Goal: Transaction & Acquisition: Purchase product/service

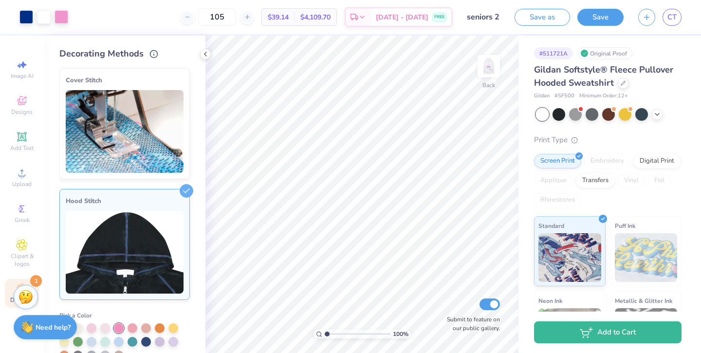
scroll to position [140, 0]
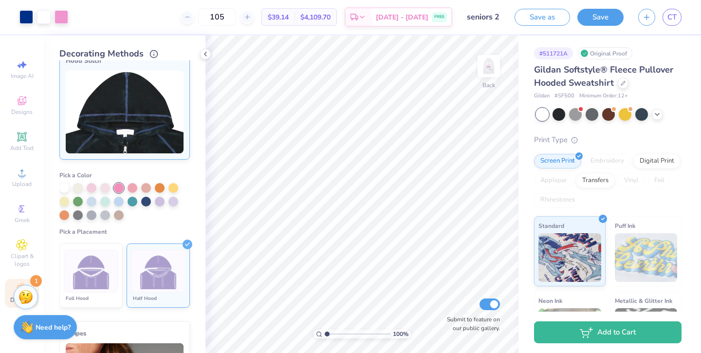
click at [684, 17] on div "Save as Save CT" at bounding box center [608, 17] width 186 height 34
click at [676, 19] on span "CT" at bounding box center [671, 17] width 9 height 11
click at [668, 18] on span "CT" at bounding box center [671, 17] width 9 height 11
click at [661, 117] on div at bounding box center [609, 114] width 146 height 13
click at [659, 116] on icon at bounding box center [657, 114] width 8 height 8
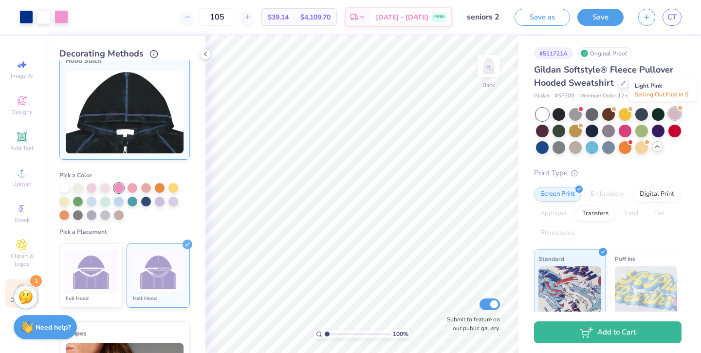
click at [678, 114] on div at bounding box center [674, 113] width 13 height 13
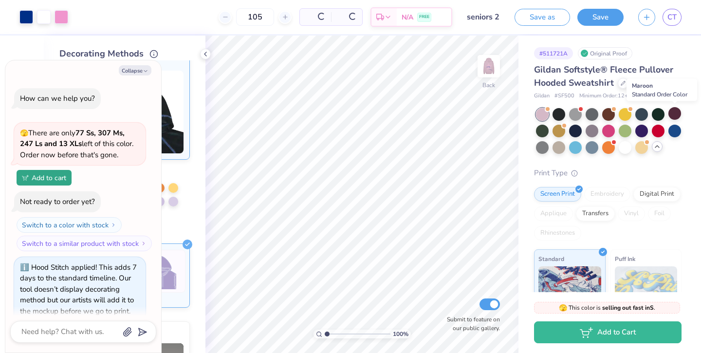
scroll to position [297, 0]
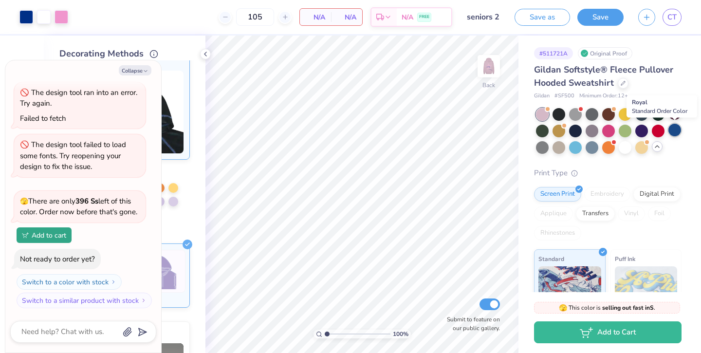
click at [677, 131] on div at bounding box center [674, 130] width 13 height 13
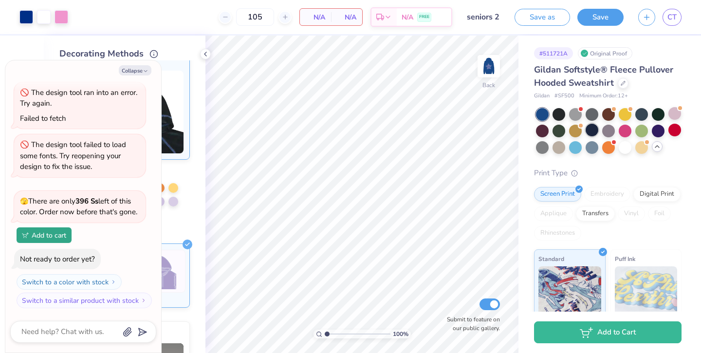
click at [587, 131] on div at bounding box center [592, 130] width 13 height 13
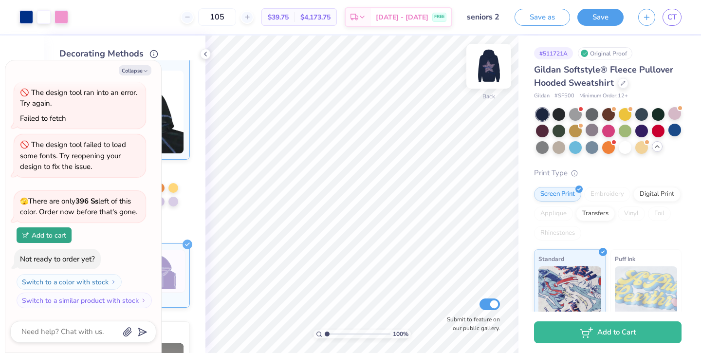
click at [486, 67] on img at bounding box center [488, 66] width 39 height 39
click at [570, 119] on div at bounding box center [575, 113] width 13 height 13
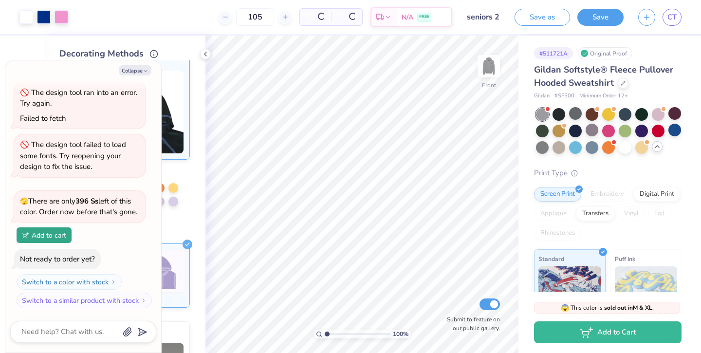
scroll to position [440, 0]
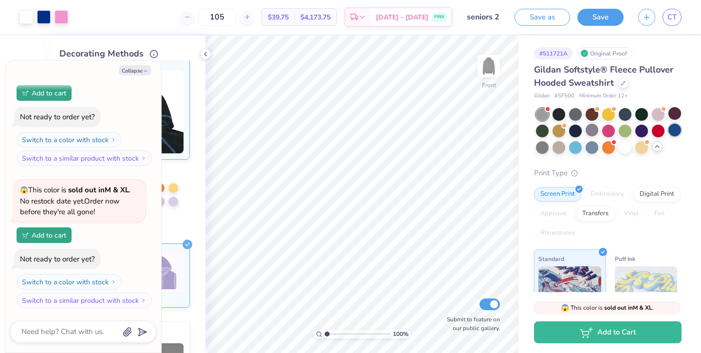
click at [672, 129] on div at bounding box center [674, 130] width 13 height 13
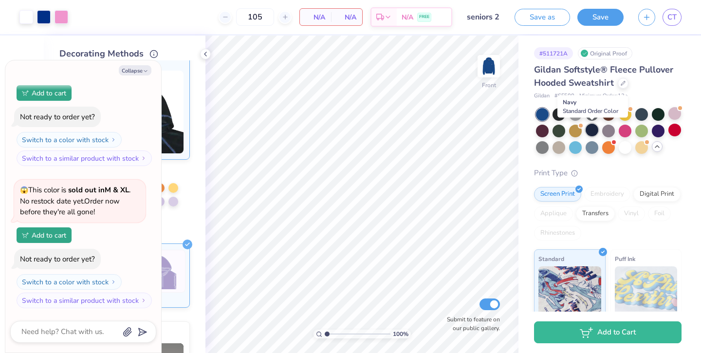
click at [590, 129] on div at bounding box center [592, 130] width 13 height 13
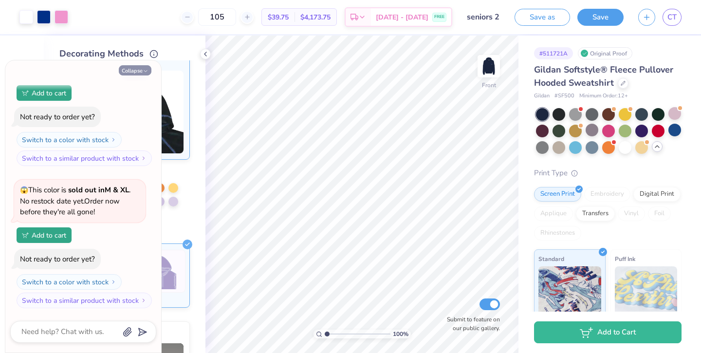
click at [137, 69] on button "Collapse" at bounding box center [135, 70] width 33 height 10
type textarea "x"
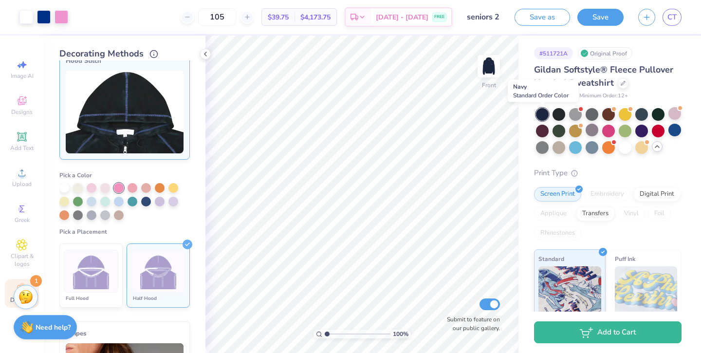
click at [544, 114] on div at bounding box center [542, 114] width 13 height 13
click at [165, 262] on img at bounding box center [158, 271] width 37 height 37
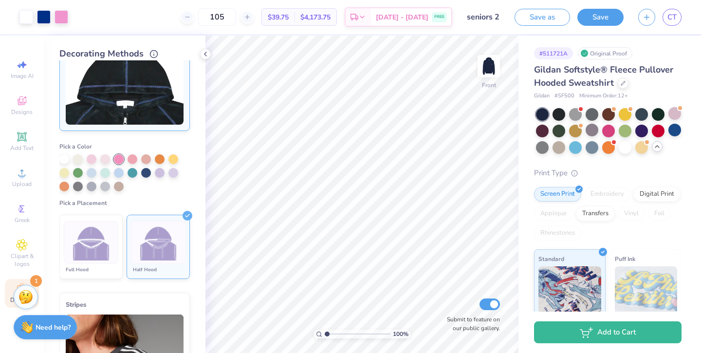
scroll to position [67, 0]
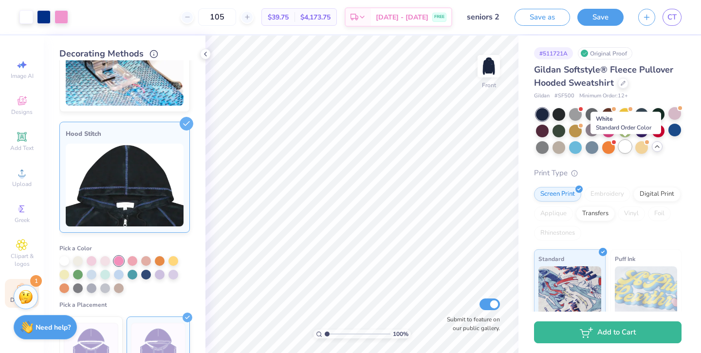
click at [626, 148] on div at bounding box center [625, 146] width 13 height 13
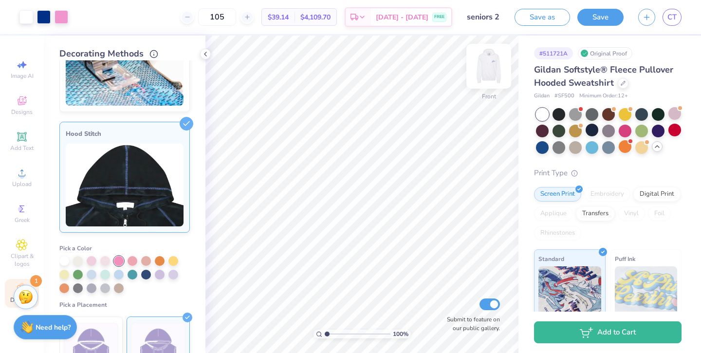
click at [486, 70] on img at bounding box center [488, 66] width 39 height 39
click at [681, 131] on div at bounding box center [674, 130] width 13 height 13
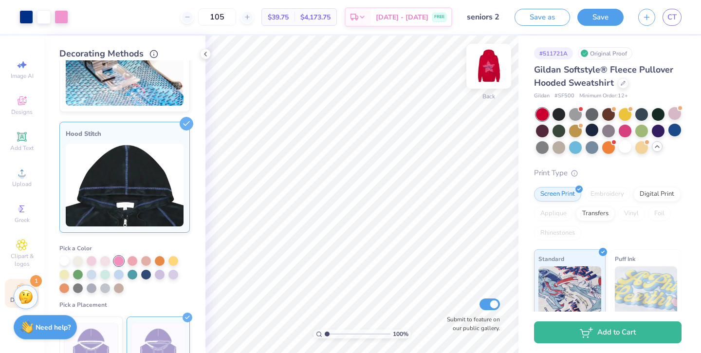
click at [489, 71] on img at bounding box center [488, 66] width 39 height 39
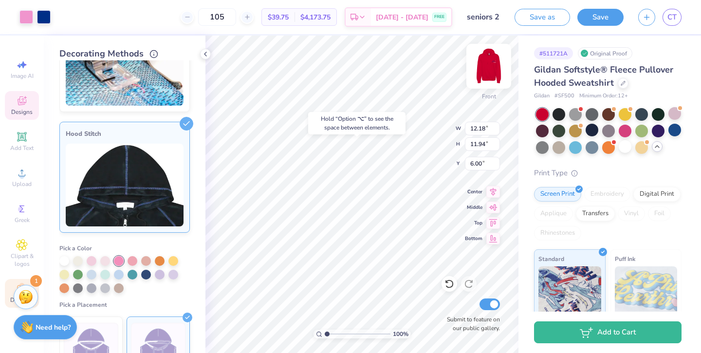
type input "6.00"
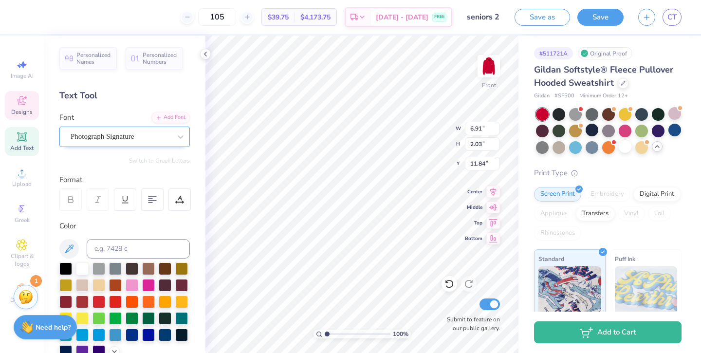
click at [136, 133] on div "Photograph Signature" at bounding box center [121, 136] width 102 height 15
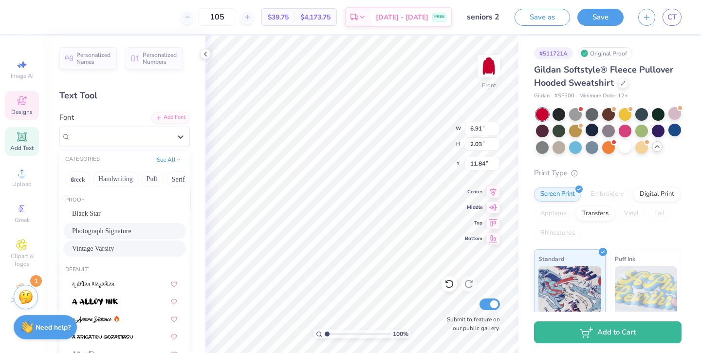
click at [137, 243] on div "Vintage Varsity" at bounding box center [124, 248] width 105 height 10
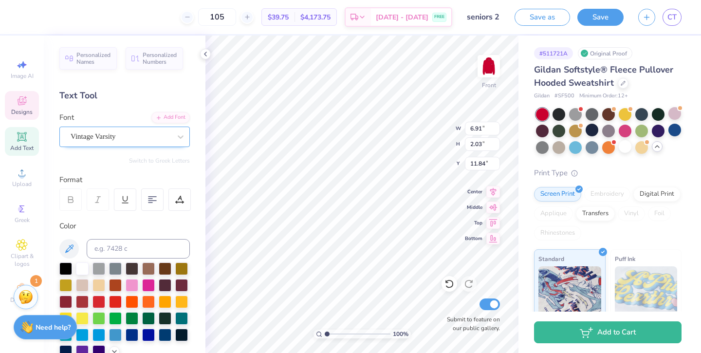
click at [95, 129] on div "Vintage Varsity" at bounding box center [121, 136] width 102 height 15
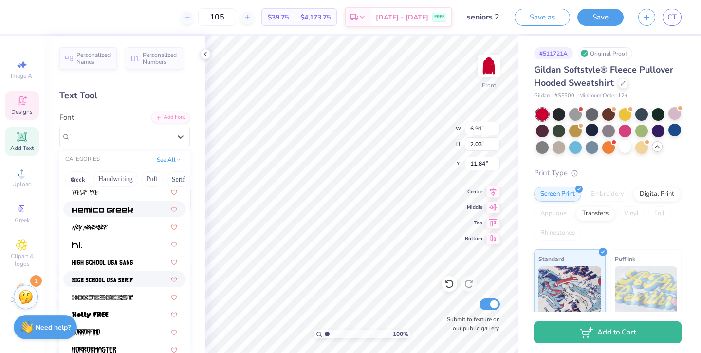
scroll to position [2476, 0]
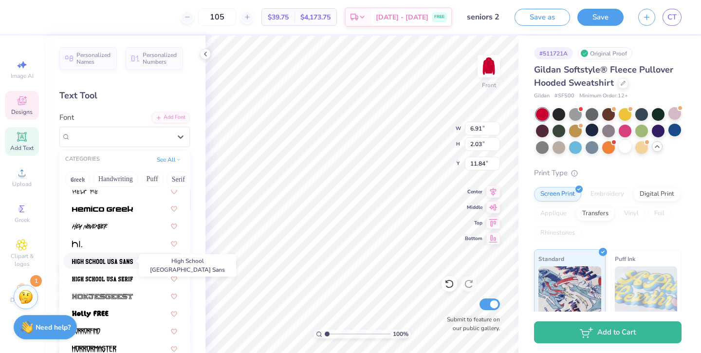
click at [106, 256] on span at bounding box center [102, 261] width 61 height 10
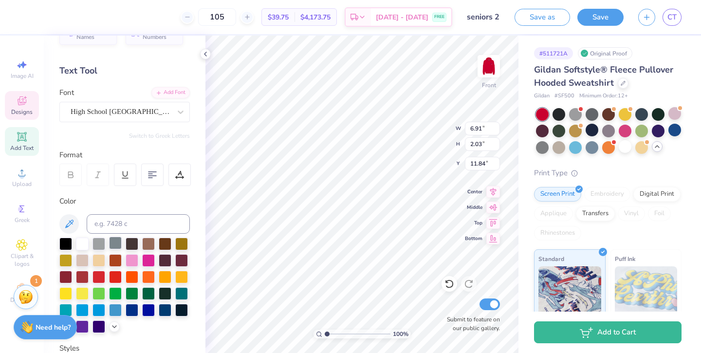
scroll to position [35, 0]
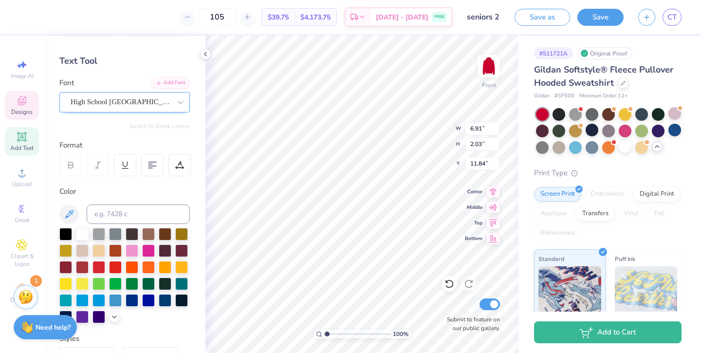
click at [121, 107] on div "High School USA Sans" at bounding box center [121, 101] width 102 height 15
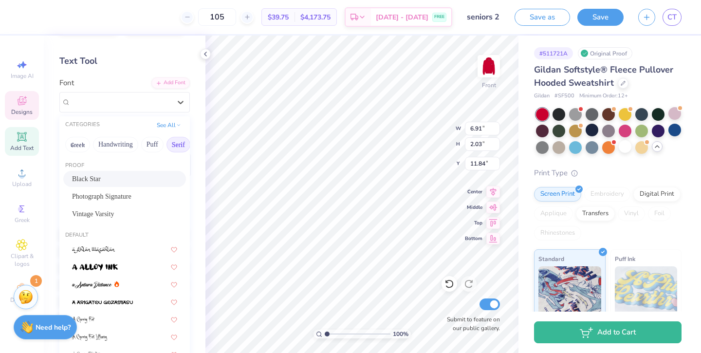
click at [179, 145] on button "Serif" at bounding box center [178, 145] width 24 height 16
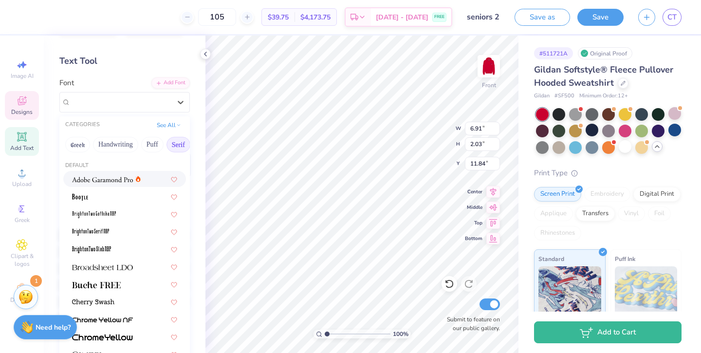
click at [122, 182] on img at bounding box center [102, 179] width 61 height 7
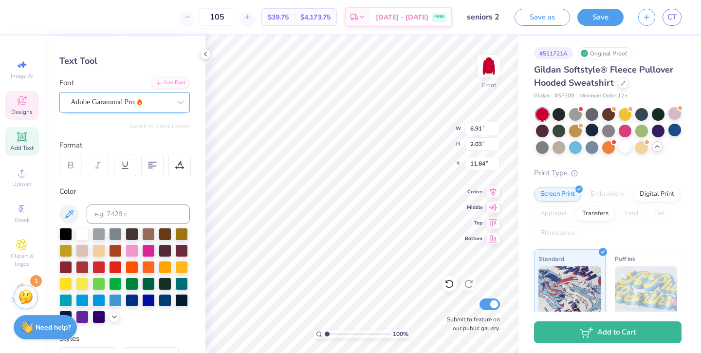
click at [132, 104] on div "Adobe Garamond Pro" at bounding box center [121, 101] width 102 height 15
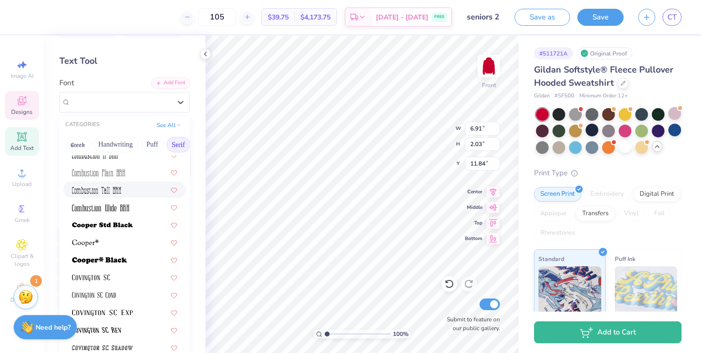
scroll to position [383, 0]
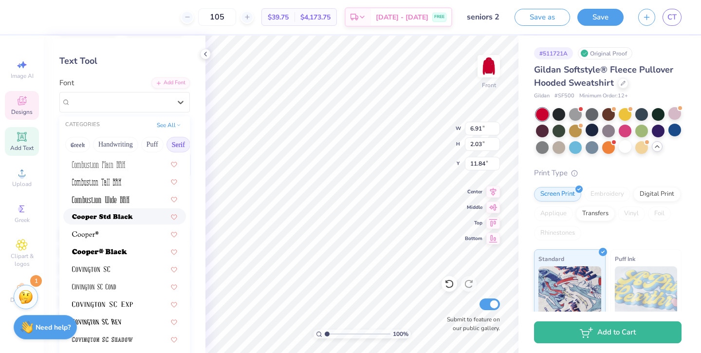
click at [118, 222] on div at bounding box center [124, 216] width 123 height 16
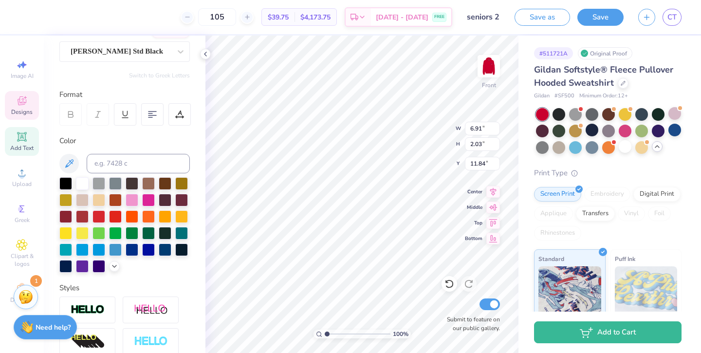
scroll to position [0, 0]
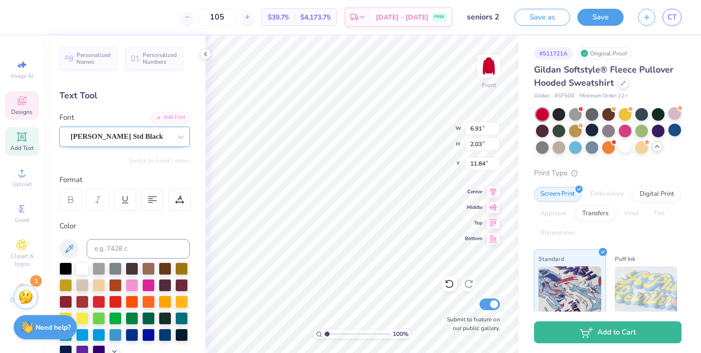
click at [147, 135] on div "Cooper Std Black" at bounding box center [121, 136] width 102 height 15
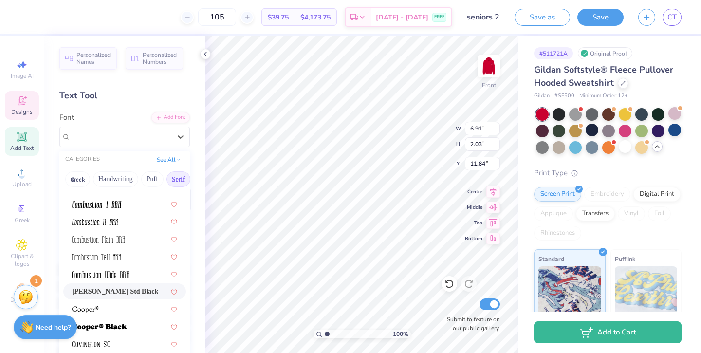
scroll to position [371, 0]
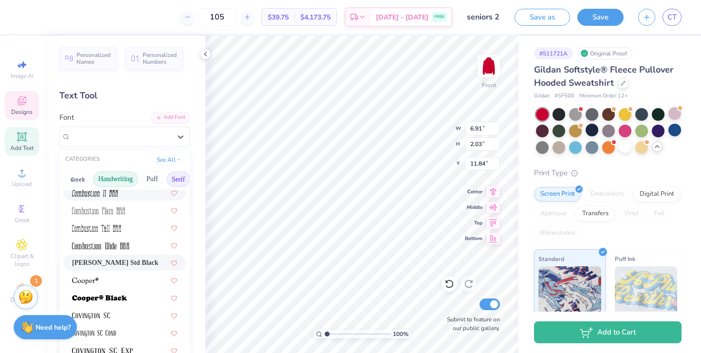
click at [129, 178] on button "Handwriting" at bounding box center [115, 179] width 45 height 16
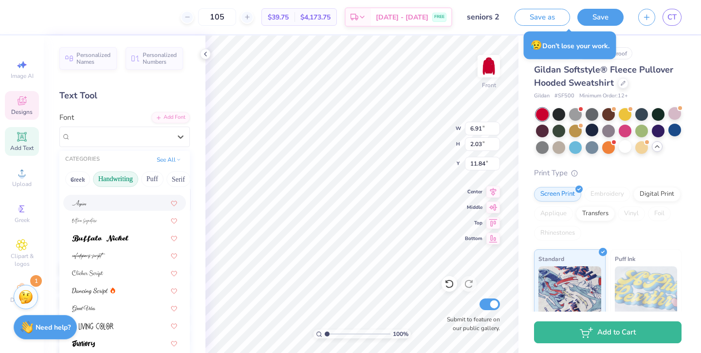
scroll to position [48, 0]
click at [136, 270] on div at bounding box center [124, 271] width 105 height 10
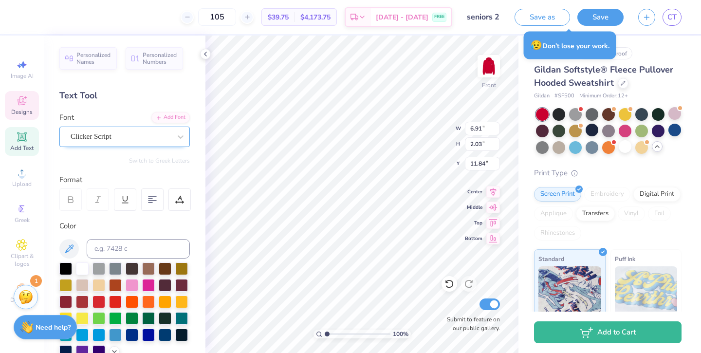
click at [152, 132] on div "Clicker Script" at bounding box center [121, 136] width 102 height 15
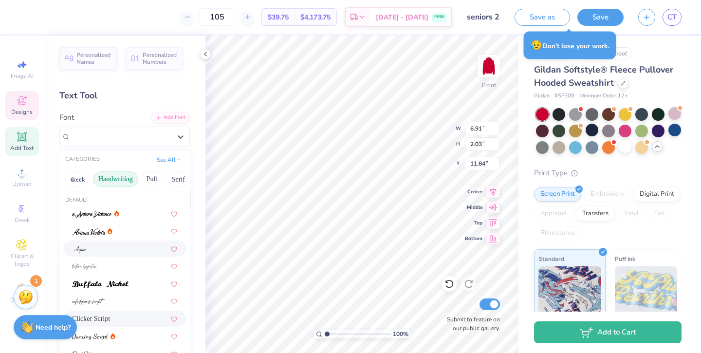
click at [120, 252] on div at bounding box center [124, 248] width 105 height 10
click at [143, 130] on div at bounding box center [121, 136] width 100 height 13
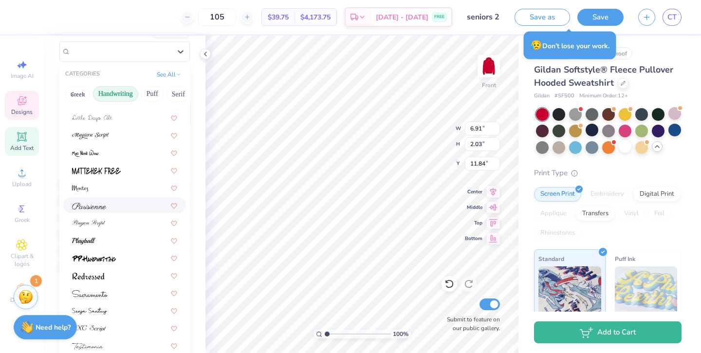
scroll to position [86, 0]
click at [106, 242] on div at bounding box center [124, 239] width 105 height 10
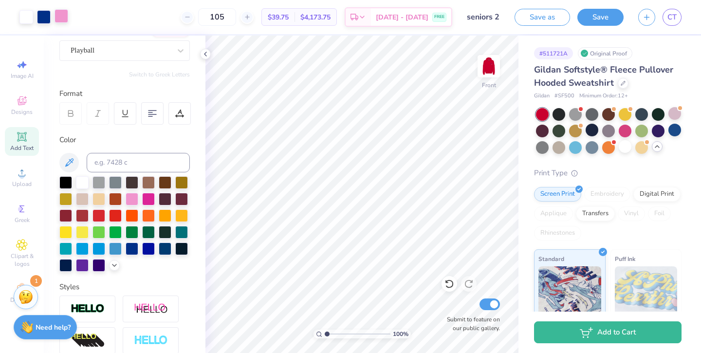
click at [61, 18] on div at bounding box center [62, 16] width 14 height 14
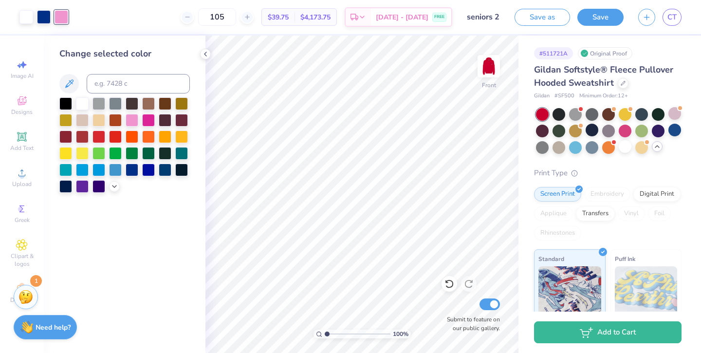
drag, startPoint x: 146, startPoint y: 122, endPoint x: 140, endPoint y: 121, distance: 5.6
click at [146, 122] on div at bounding box center [148, 120] width 13 height 13
click at [28, 17] on div at bounding box center [26, 16] width 14 height 14
click at [86, 105] on div at bounding box center [82, 102] width 13 height 13
click at [81, 102] on div at bounding box center [82, 102] width 13 height 13
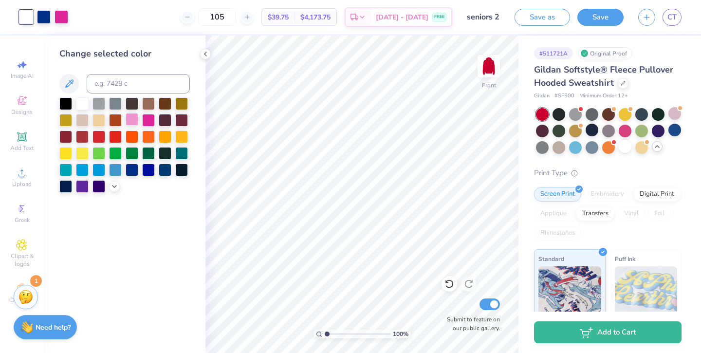
click at [132, 117] on div at bounding box center [132, 119] width 13 height 13
click at [60, 18] on div at bounding box center [62, 16] width 14 height 14
click at [80, 107] on div at bounding box center [82, 102] width 13 height 13
click at [590, 130] on div at bounding box center [592, 130] width 13 height 13
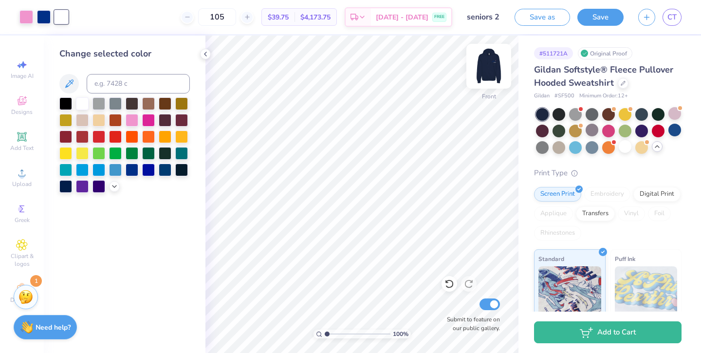
click at [495, 63] on img at bounding box center [488, 66] width 39 height 39
click at [488, 72] on img at bounding box center [488, 66] width 39 height 39
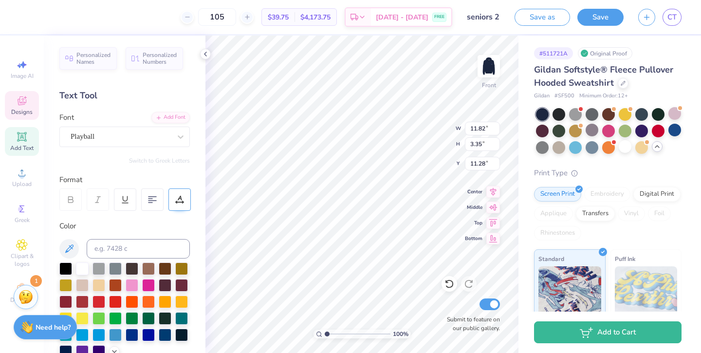
scroll to position [115, 0]
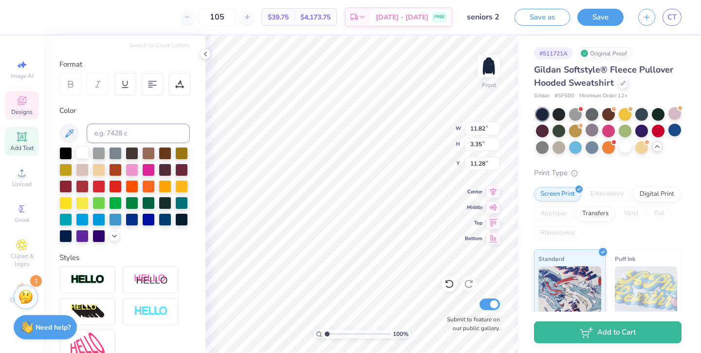
click at [82, 153] on div at bounding box center [82, 152] width 13 height 13
click at [84, 152] on div at bounding box center [82, 153] width 13 height 13
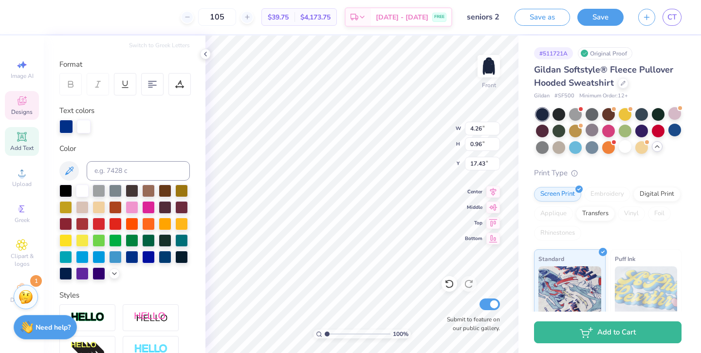
click at [199, 60] on div "Personalized Names Personalized Numbers Text Tool Add Font Font Black Star Swit…" at bounding box center [125, 194] width 162 height 317
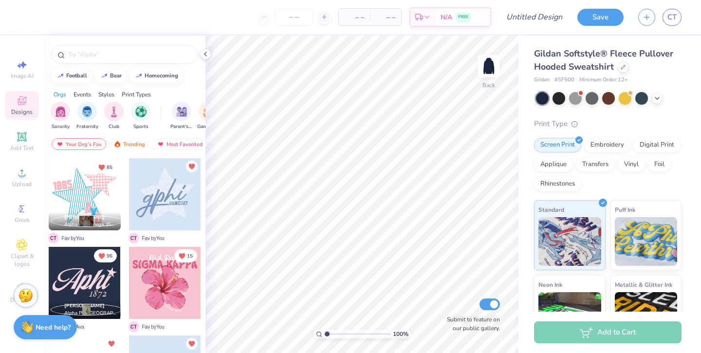
click at [14, 292] on div "Stuck? Our Art team will finish your design for free." at bounding box center [26, 297] width 24 height 24
click at [12, 279] on div "Decorate" at bounding box center [22, 293] width 34 height 29
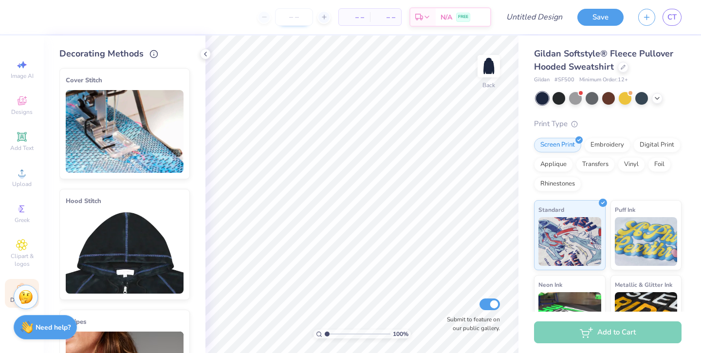
click at [295, 13] on input "number" at bounding box center [294, 17] width 38 height 18
type input "110"
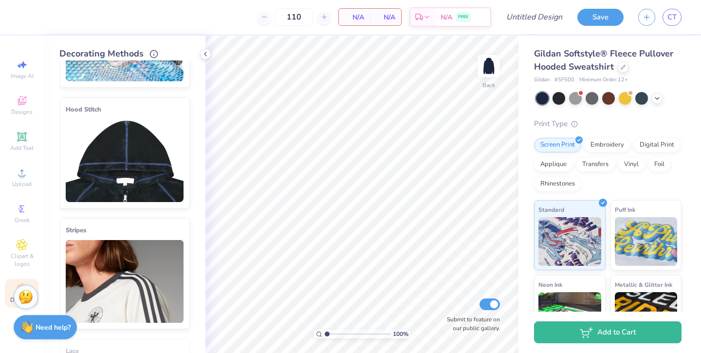
scroll to position [92, 0]
click at [147, 180] on img at bounding box center [125, 160] width 118 height 83
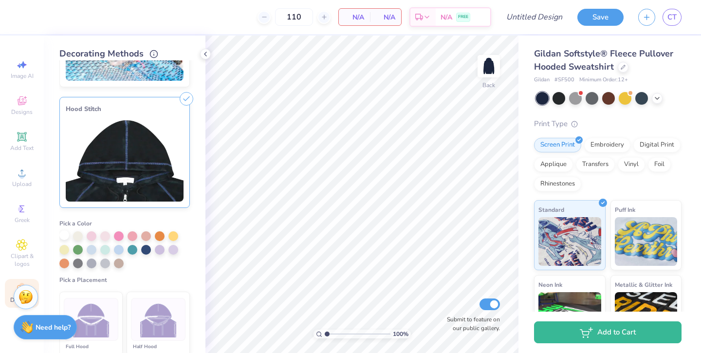
click at [64, 232] on div at bounding box center [64, 235] width 10 height 10
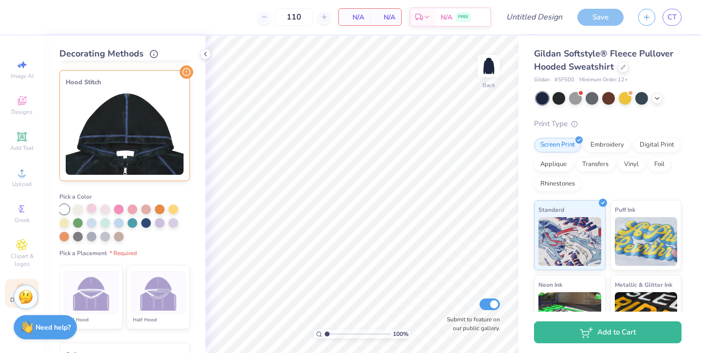
click at [94, 206] on div at bounding box center [92, 208] width 10 height 10
click at [108, 210] on div at bounding box center [105, 208] width 10 height 10
click at [120, 208] on div at bounding box center [119, 208] width 10 height 10
click at [106, 210] on div at bounding box center [105, 208] width 10 height 10
click at [122, 210] on div at bounding box center [119, 208] width 10 height 10
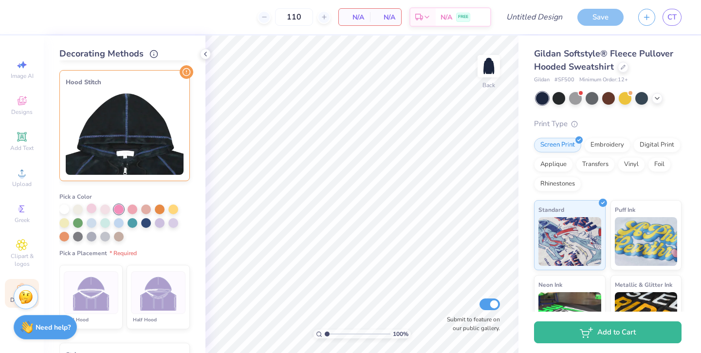
click at [95, 211] on div at bounding box center [92, 208] width 10 height 10
click at [555, 93] on div at bounding box center [559, 97] width 13 height 13
click at [101, 207] on div at bounding box center [105, 208] width 10 height 10
click at [117, 208] on div at bounding box center [119, 208] width 10 height 10
click at [128, 209] on div at bounding box center [133, 208] width 10 height 10
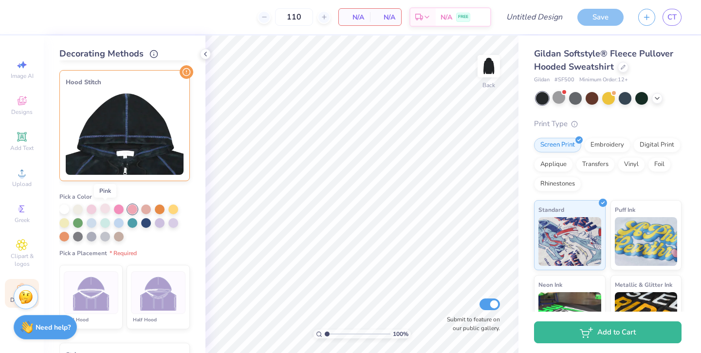
click at [106, 209] on div at bounding box center [105, 208] width 10 height 10
click at [130, 208] on div at bounding box center [133, 208] width 10 height 10
click at [89, 213] on div at bounding box center [92, 208] width 10 height 10
click at [158, 310] on div at bounding box center [158, 292] width 55 height 43
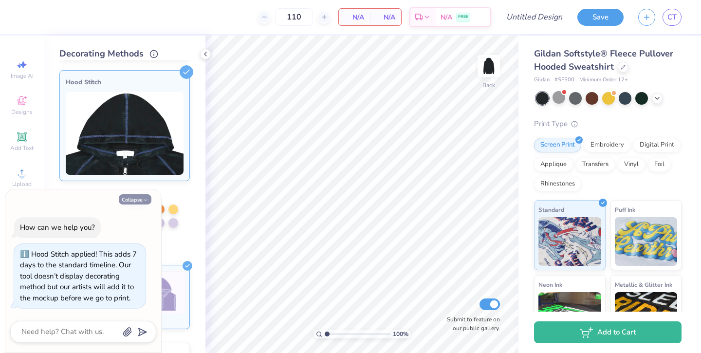
click at [133, 200] on button "Collapse" at bounding box center [135, 199] width 33 height 10
type textarea "x"
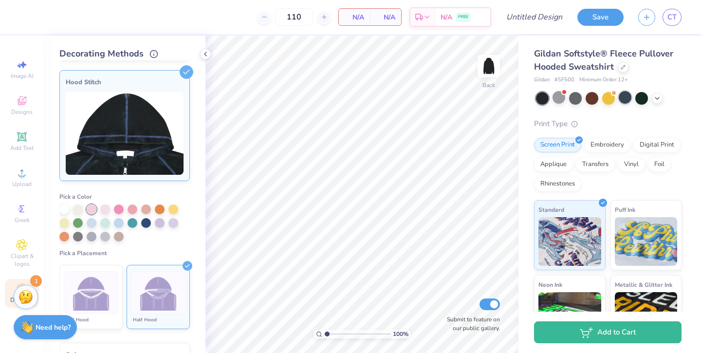
click at [624, 98] on div at bounding box center [625, 97] width 13 height 13
click at [661, 97] on div at bounding box center [657, 97] width 11 height 11
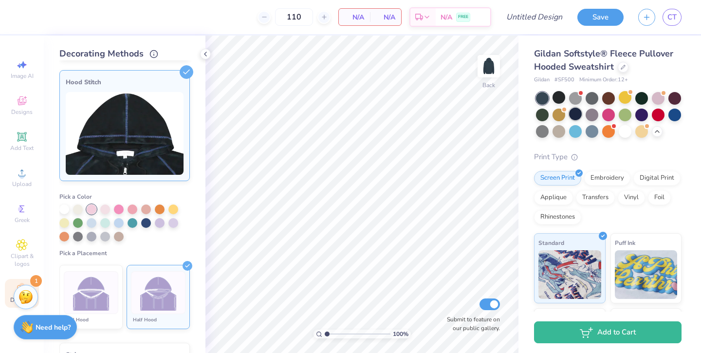
click at [572, 117] on div at bounding box center [575, 114] width 13 height 13
click at [668, 148] on div "Gildan Softstyle® Fleece Pullover Hooded Sweatshirt Gildan # SF500 Minimum Orde…" at bounding box center [607, 250] width 147 height 406
click at [18, 109] on span "Designs" at bounding box center [21, 112] width 21 height 8
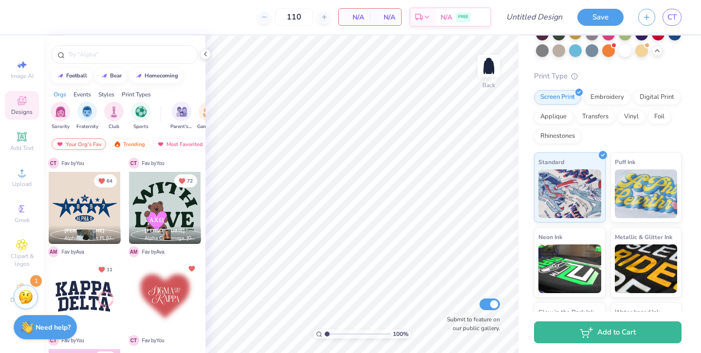
scroll to position [142, 0]
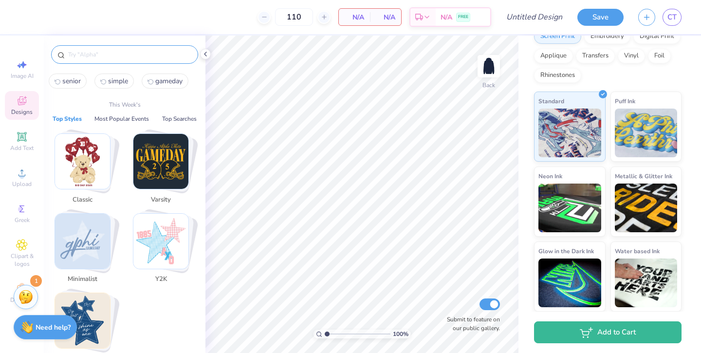
click at [136, 57] on input "text" at bounding box center [129, 55] width 125 height 10
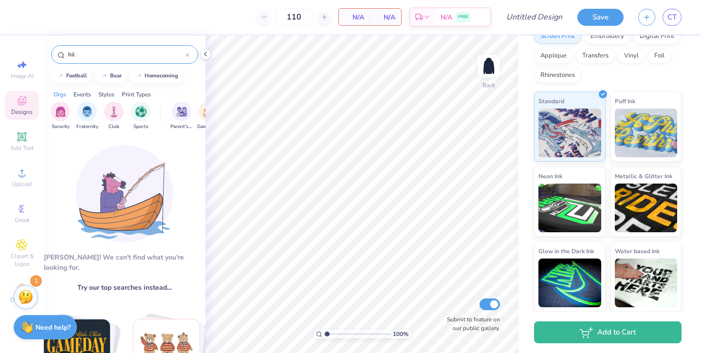
click at [124, 61] on div "hil" at bounding box center [124, 54] width 147 height 18
click at [124, 57] on input "hil" at bounding box center [126, 55] width 118 height 10
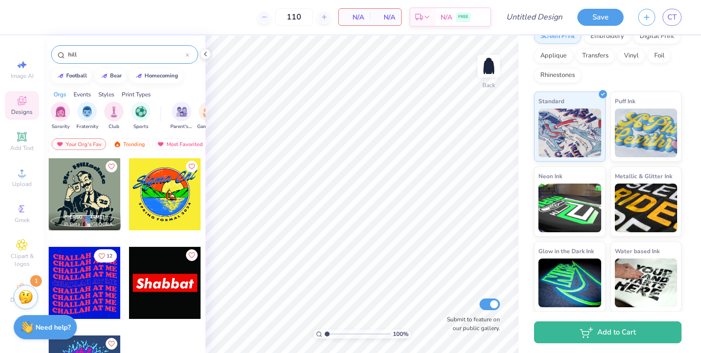
type input "hill"
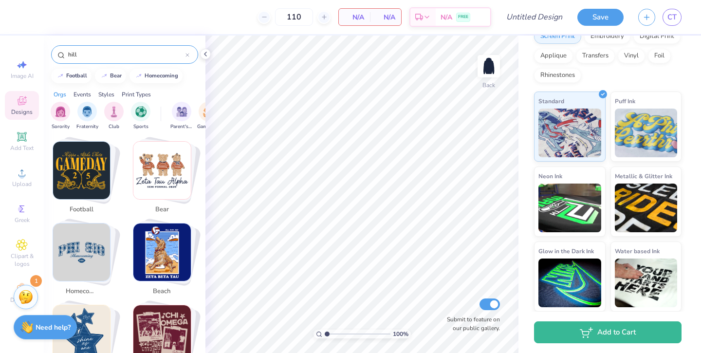
scroll to position [325, 0]
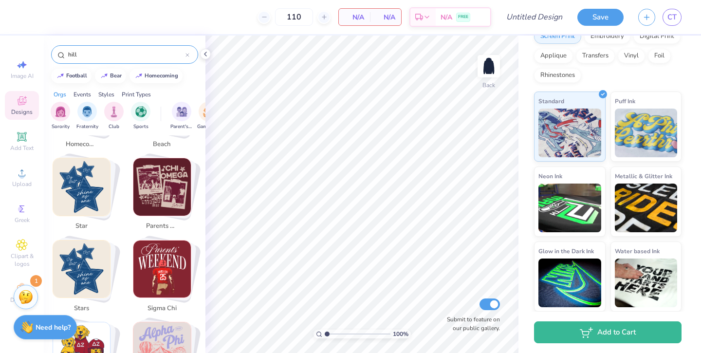
click at [185, 54] on icon at bounding box center [187, 55] width 4 height 4
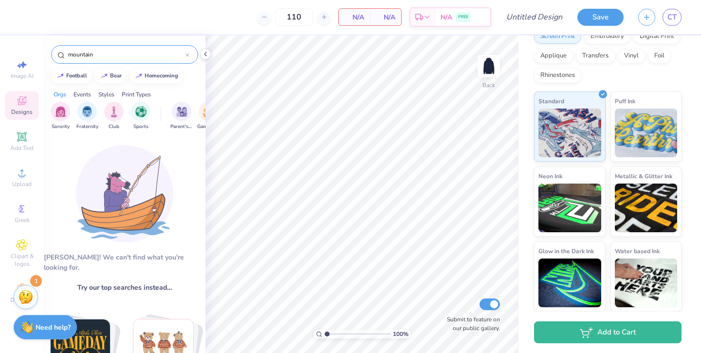
type input "mountain"
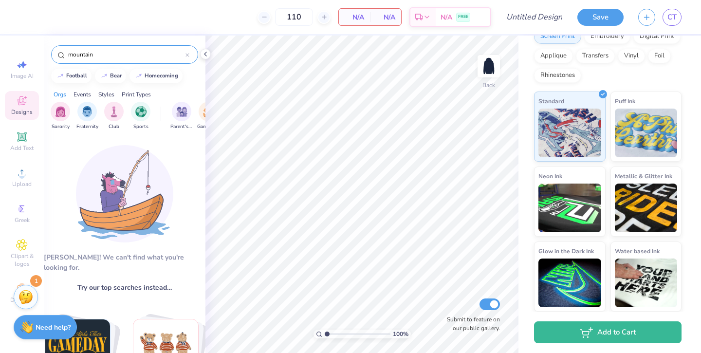
click at [165, 56] on input "mountain" at bounding box center [126, 55] width 118 height 10
click at [187, 51] on div at bounding box center [187, 54] width 4 height 9
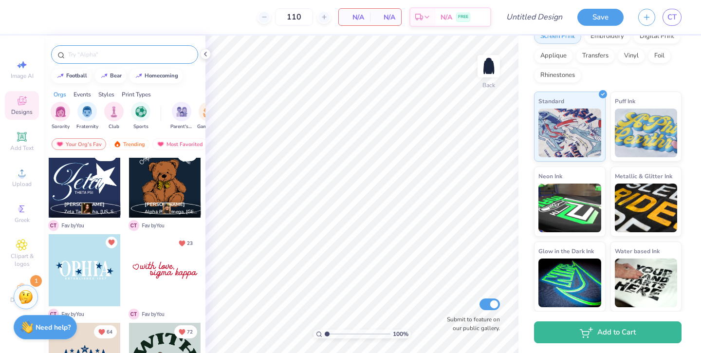
scroll to position [298, 0]
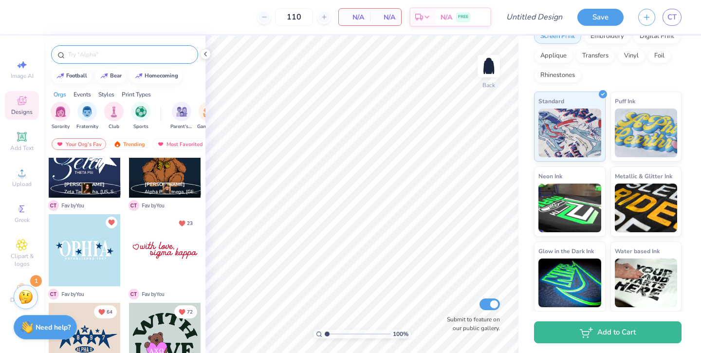
drag, startPoint x: 167, startPoint y: 261, endPoint x: 180, endPoint y: 248, distance: 18.2
click at [180, 248] on div at bounding box center [165, 250] width 72 height 72
click at [27, 21] on div at bounding box center [26, 16] width 14 height 14
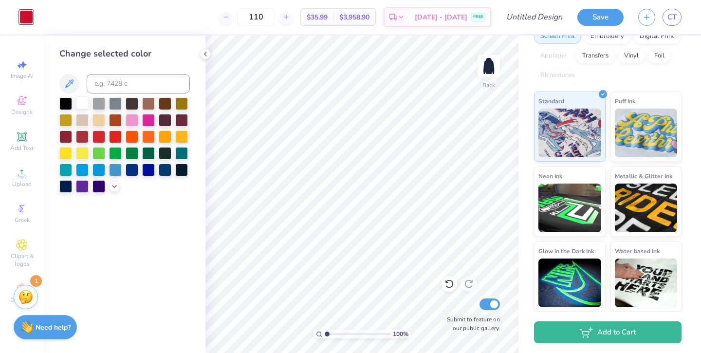
click at [79, 108] on div at bounding box center [82, 102] width 13 height 13
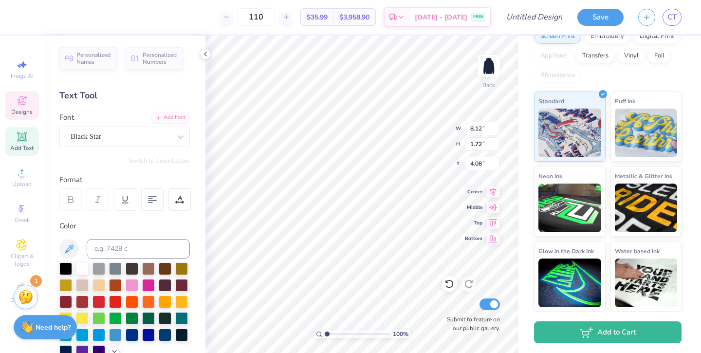
type input "6.94"
type input "1.47"
type input "4.04"
type input "6.01"
type input "1.71"
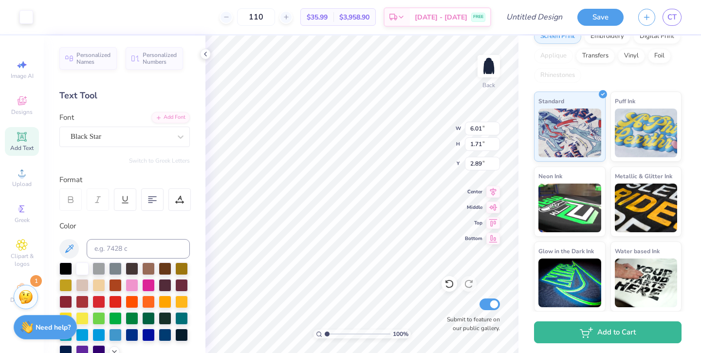
type input "14.29"
type textarea "seniors '26"
type input "12.13"
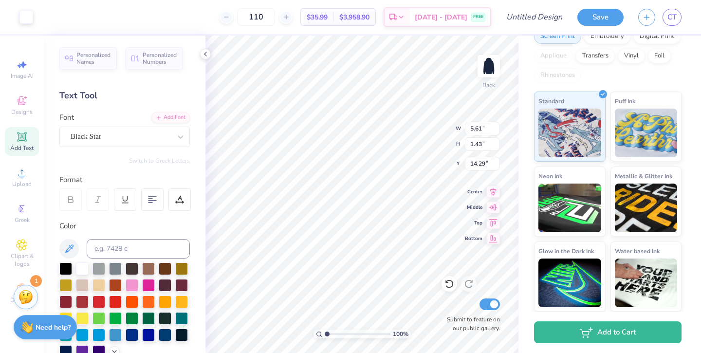
type input "1.06"
type input "1.01"
type input "14.04"
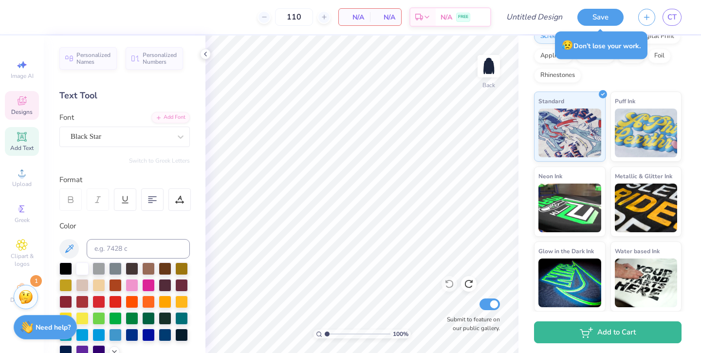
click at [25, 102] on icon at bounding box center [22, 100] width 9 height 9
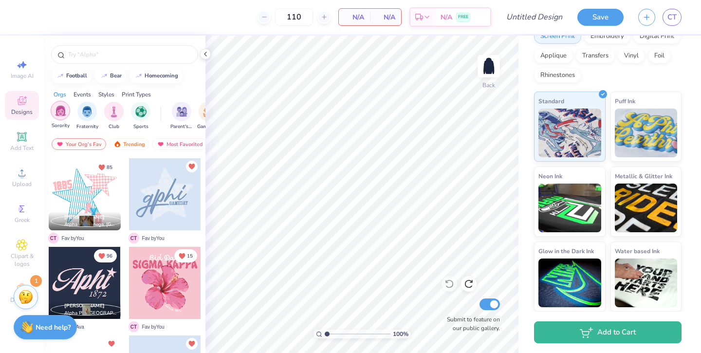
click at [64, 114] on img "filter for Sorority" at bounding box center [60, 110] width 11 height 11
click at [69, 104] on icon "filter for Sorority" at bounding box center [68, 104] width 4 height 4
click at [85, 95] on div "Events" at bounding box center [83, 94] width 18 height 9
click at [138, 105] on img "filter for PR & General" at bounding box center [140, 110] width 11 height 11
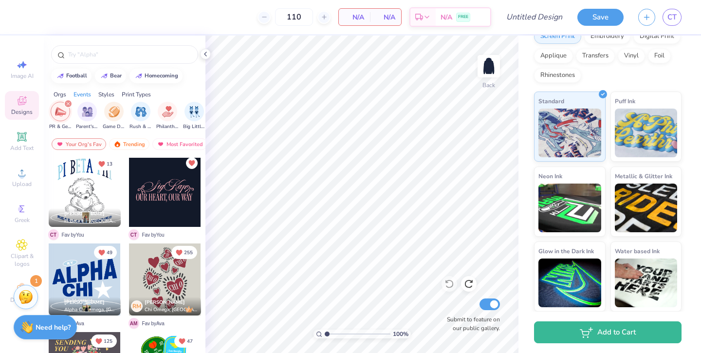
scroll to position [0, 0]
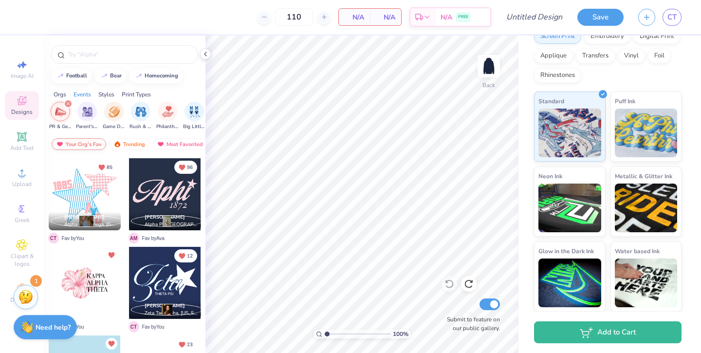
click at [91, 140] on div "Your Org's Fav" at bounding box center [79, 144] width 55 height 12
click at [126, 145] on div "Trending" at bounding box center [129, 144] width 40 height 12
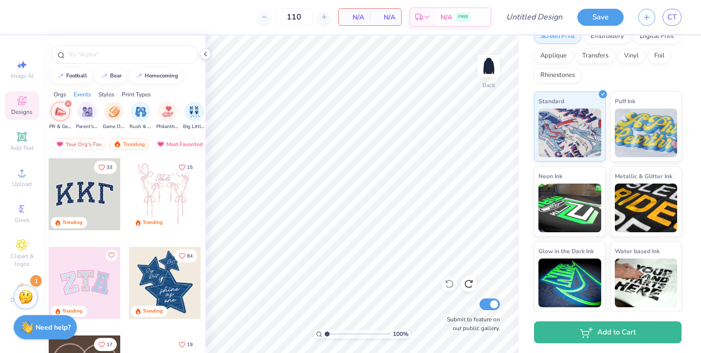
click at [68, 103] on icon "filter for PR & General" at bounding box center [68, 103] width 3 height 3
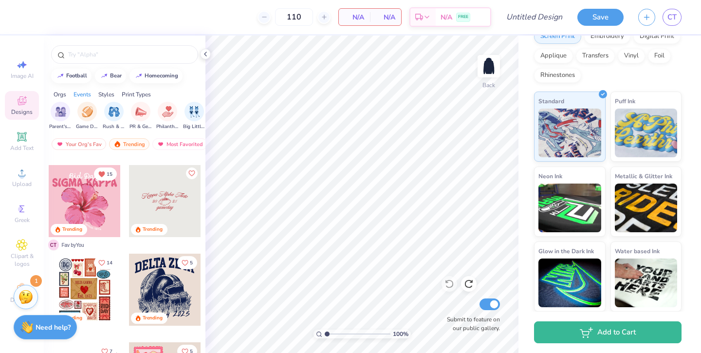
scroll to position [1495, 0]
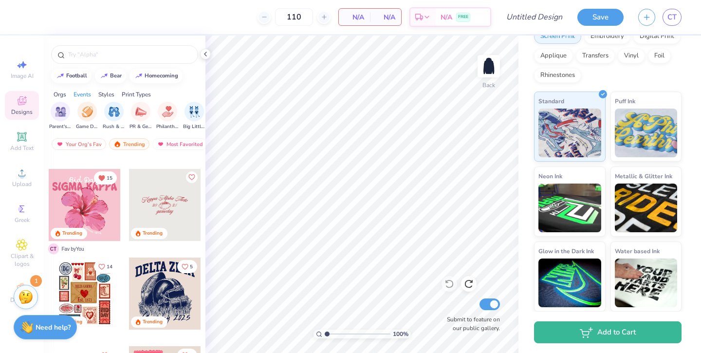
click at [171, 211] on div at bounding box center [165, 205] width 72 height 72
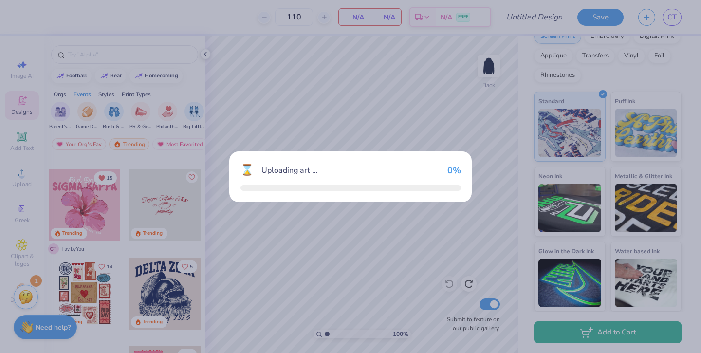
click at [171, 211] on div "⌛ Uploading art ... 0 %" at bounding box center [350, 176] width 701 height 353
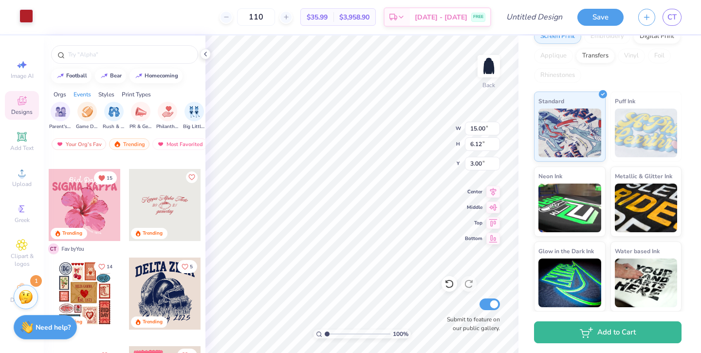
click at [27, 19] on div at bounding box center [26, 16] width 14 height 14
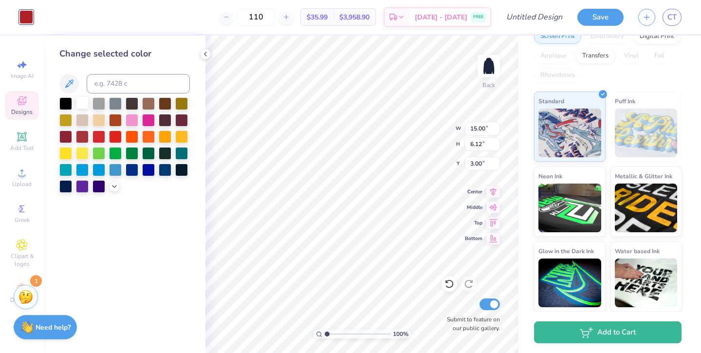
click at [81, 103] on div at bounding box center [82, 102] width 13 height 13
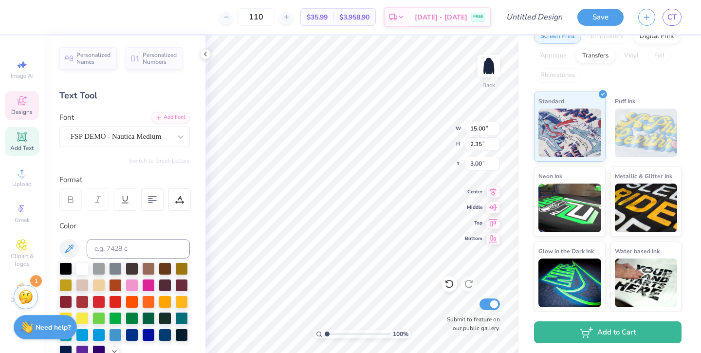
scroll to position [0, 0]
type textarea "flintridge sacred heart"
type textarea "26"
type input "5.28"
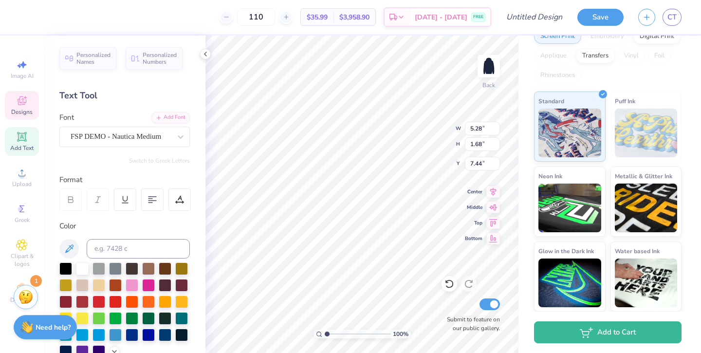
type input "1.68"
type input "7.44"
type textarea "seniors"
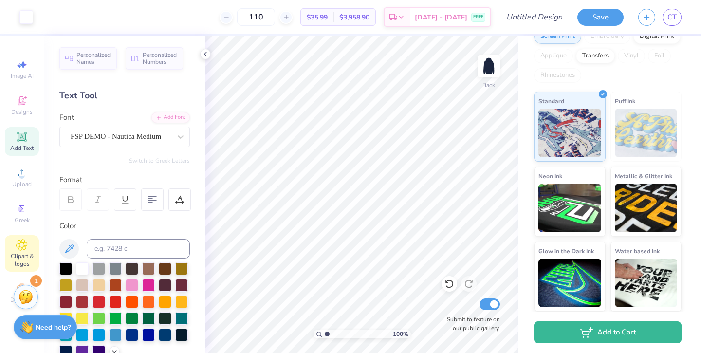
click at [26, 247] on icon at bounding box center [21, 245] width 11 height 12
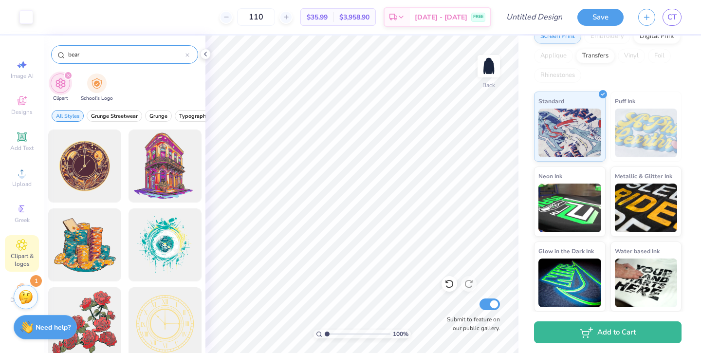
type input "bear"
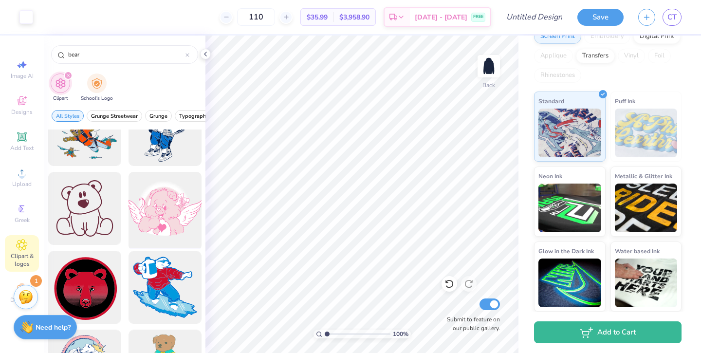
scroll to position [514, 0]
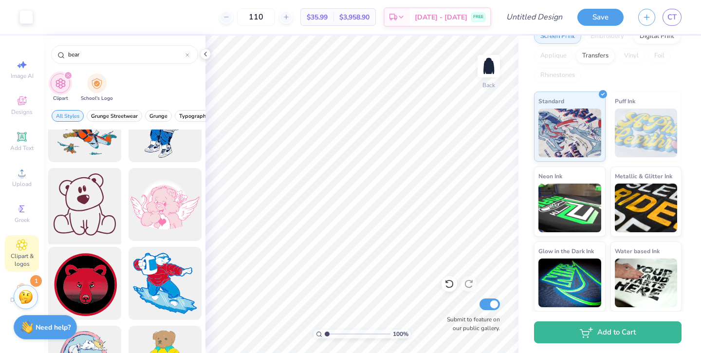
click at [91, 214] on div at bounding box center [84, 205] width 80 height 80
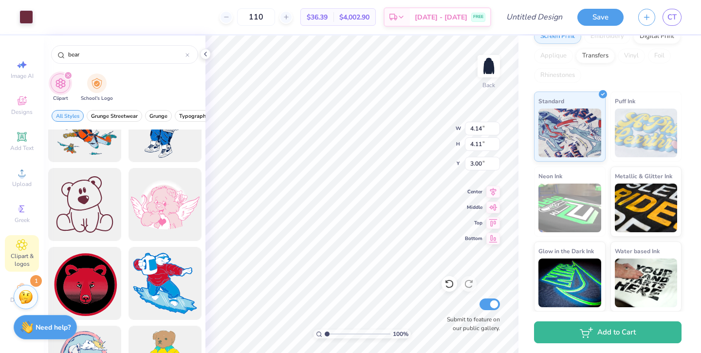
type input "4.14"
type input "4.11"
type input "4.67"
type input "3.29"
type input "3.27"
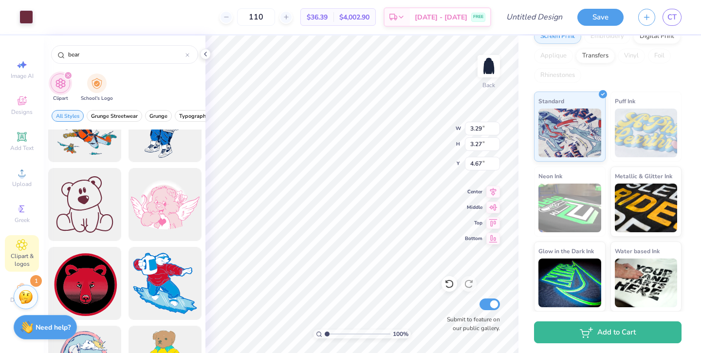
type input "4.98"
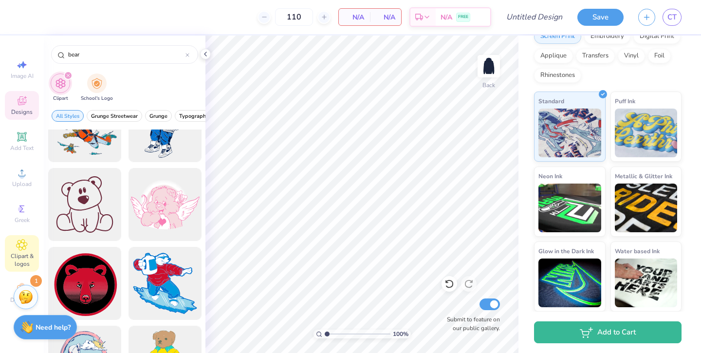
click at [22, 107] on div "Designs" at bounding box center [22, 105] width 34 height 29
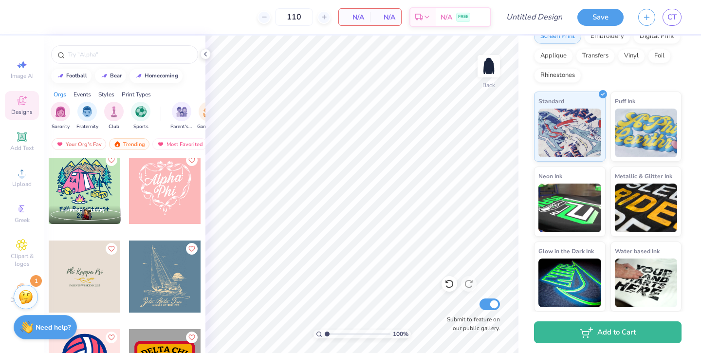
scroll to position [7539, 0]
